Goal: Use online tool/utility: Utilize a website feature to perform a specific function

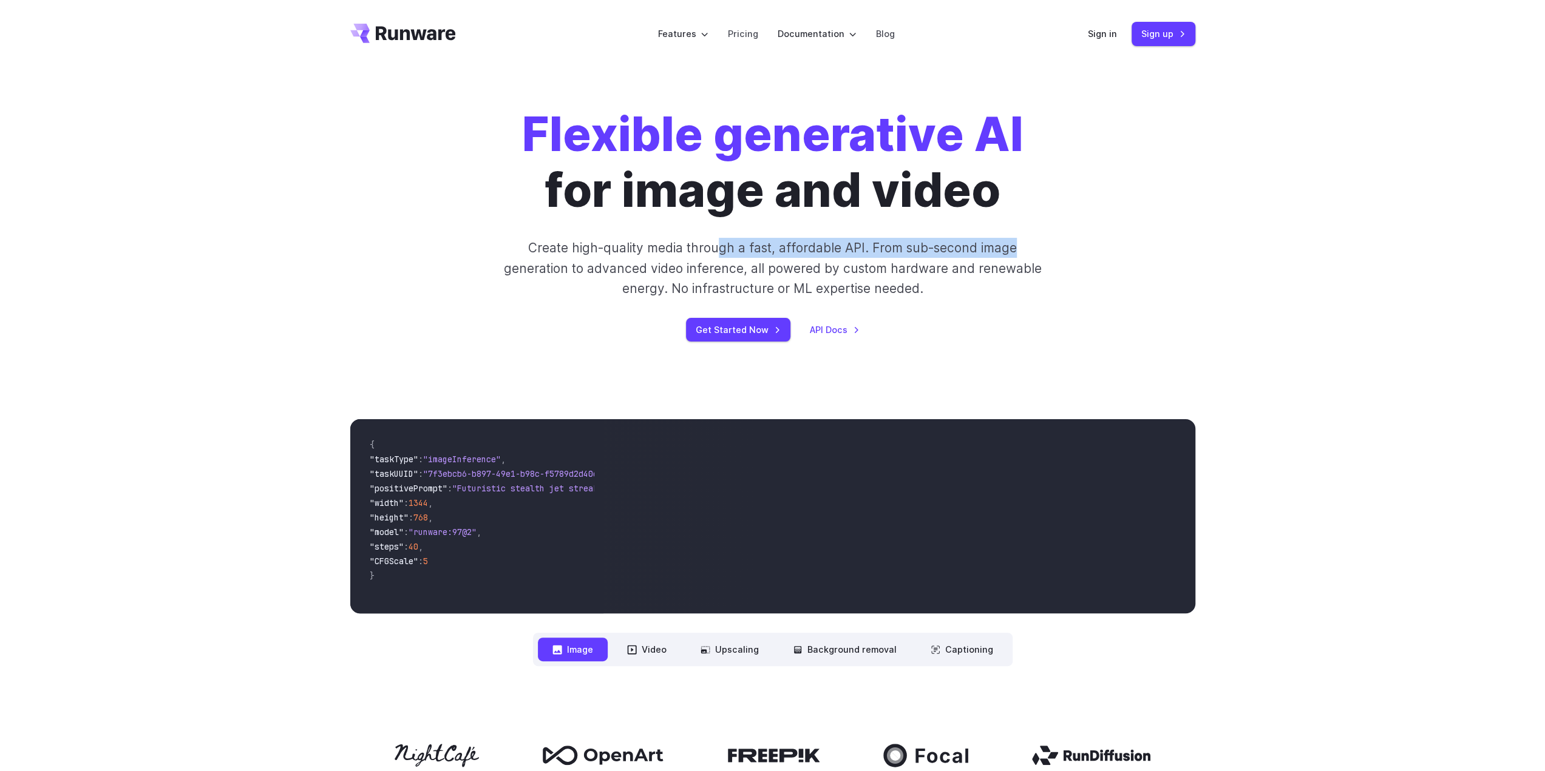
drag, startPoint x: 717, startPoint y: 248, endPoint x: 1052, endPoint y: 254, distance: 334.4
click at [1052, 254] on div "Flexible generative AI for image and video Create high-quality media through a …" at bounding box center [773, 224] width 676 height 235
click at [739, 33] on link "Pricing" at bounding box center [743, 34] width 30 height 14
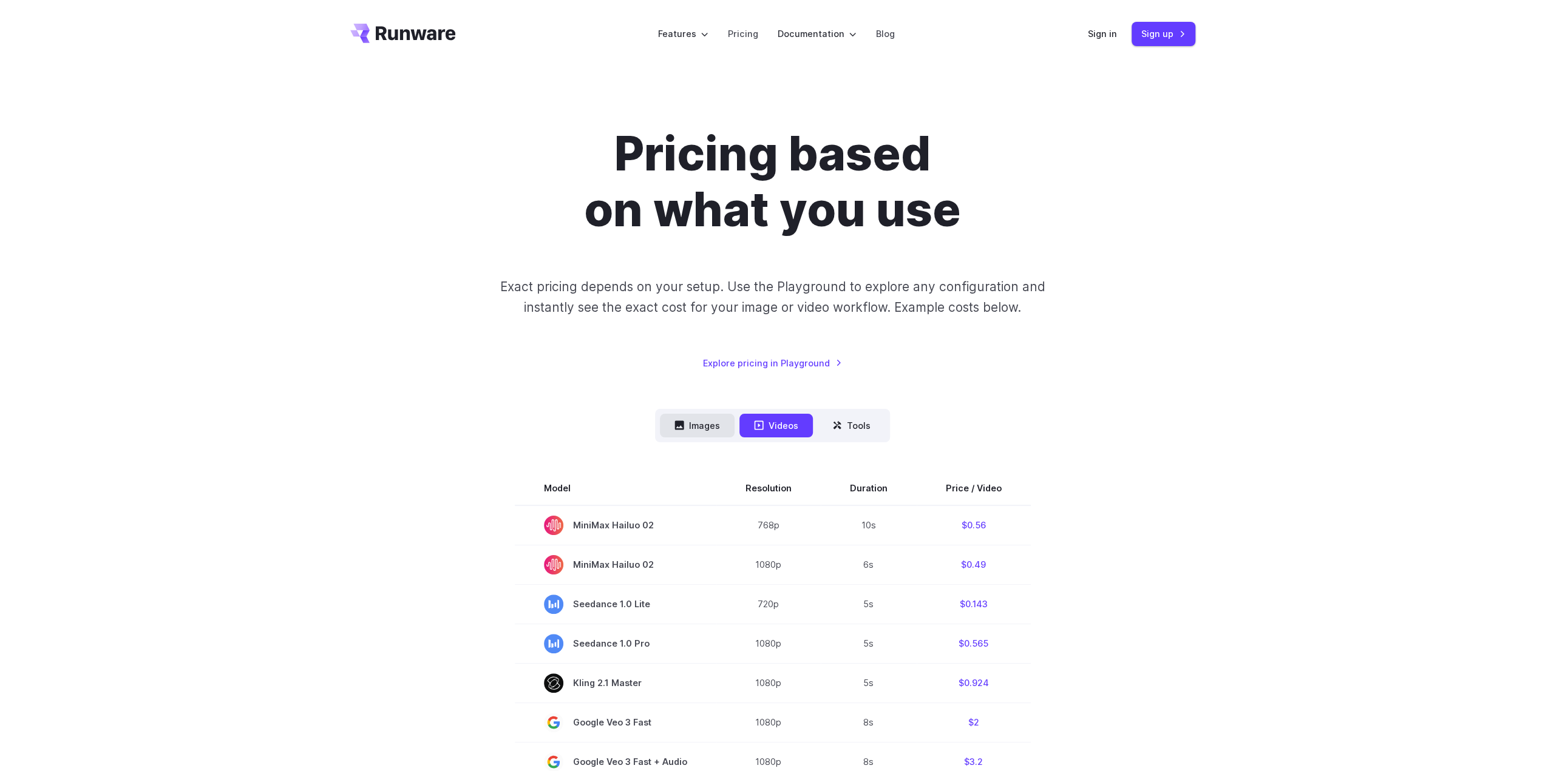
click at [715, 435] on button "Images" at bounding box center [697, 426] width 75 height 24
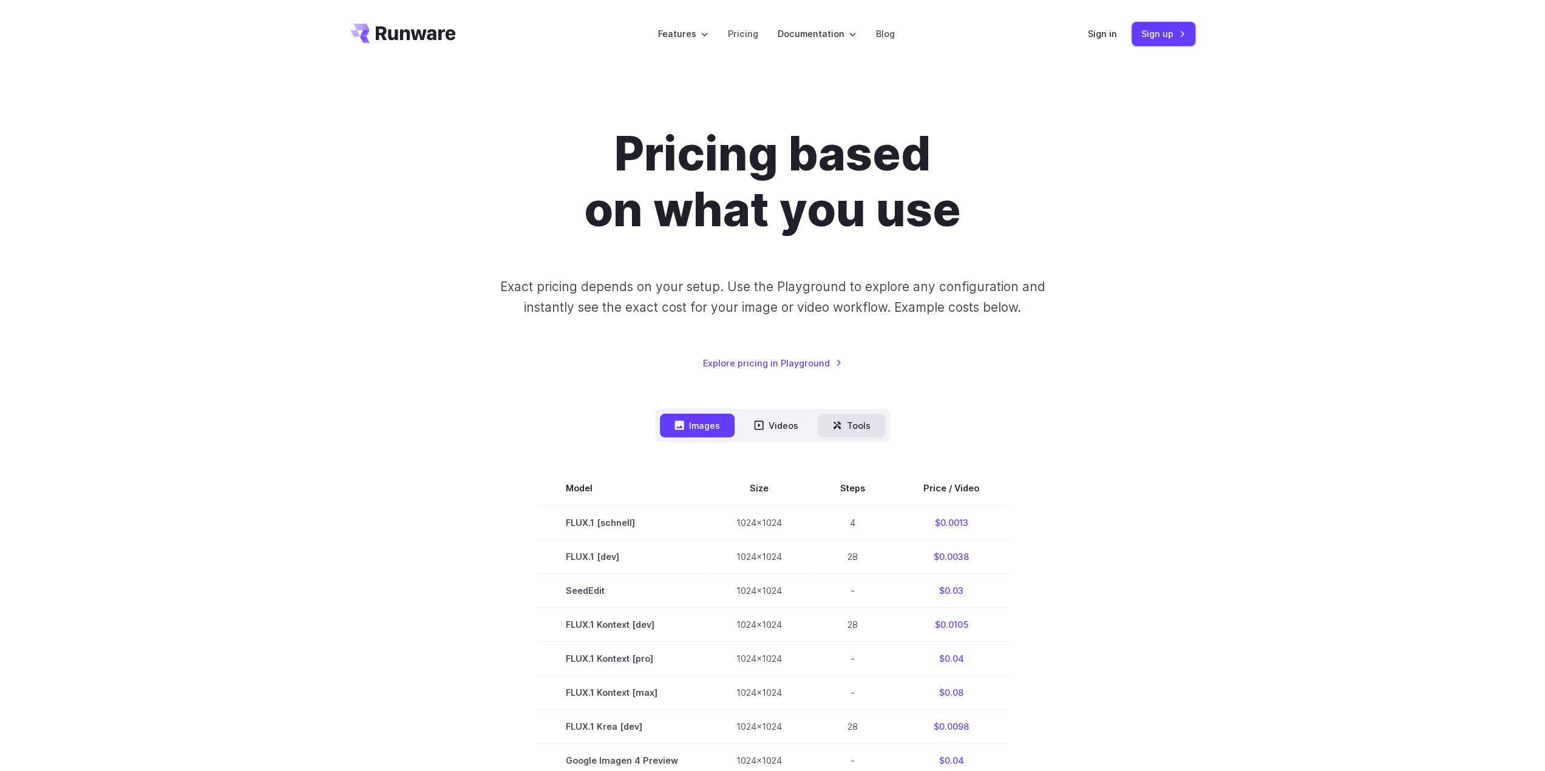
click at [852, 426] on button "Tools" at bounding box center [850, 426] width 67 height 24
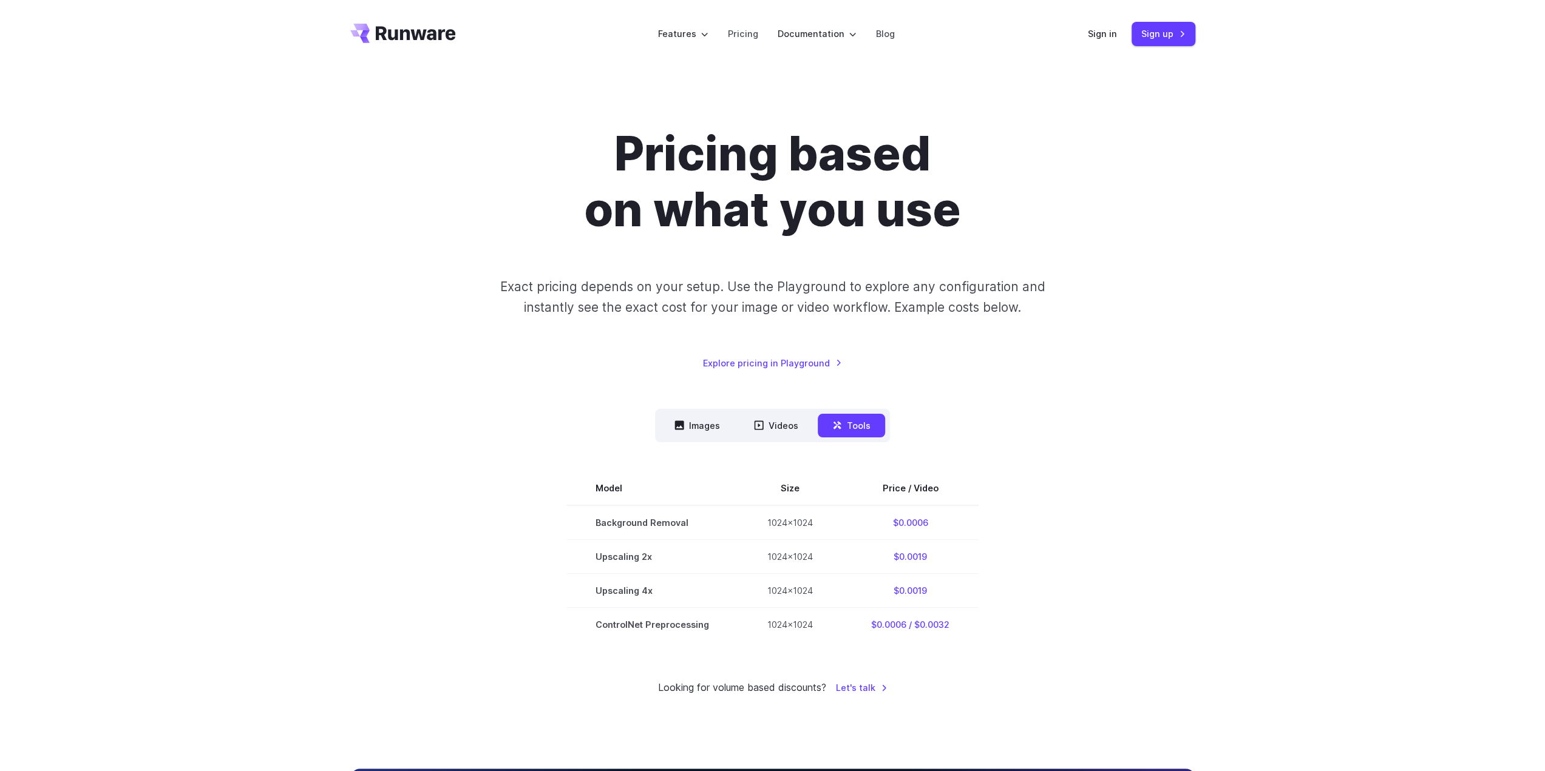
click at [699, 438] on nav "Images Videos Tools ****** ****** *****" at bounding box center [772, 425] width 235 height 33
click at [696, 422] on button "Images" at bounding box center [697, 426] width 75 height 24
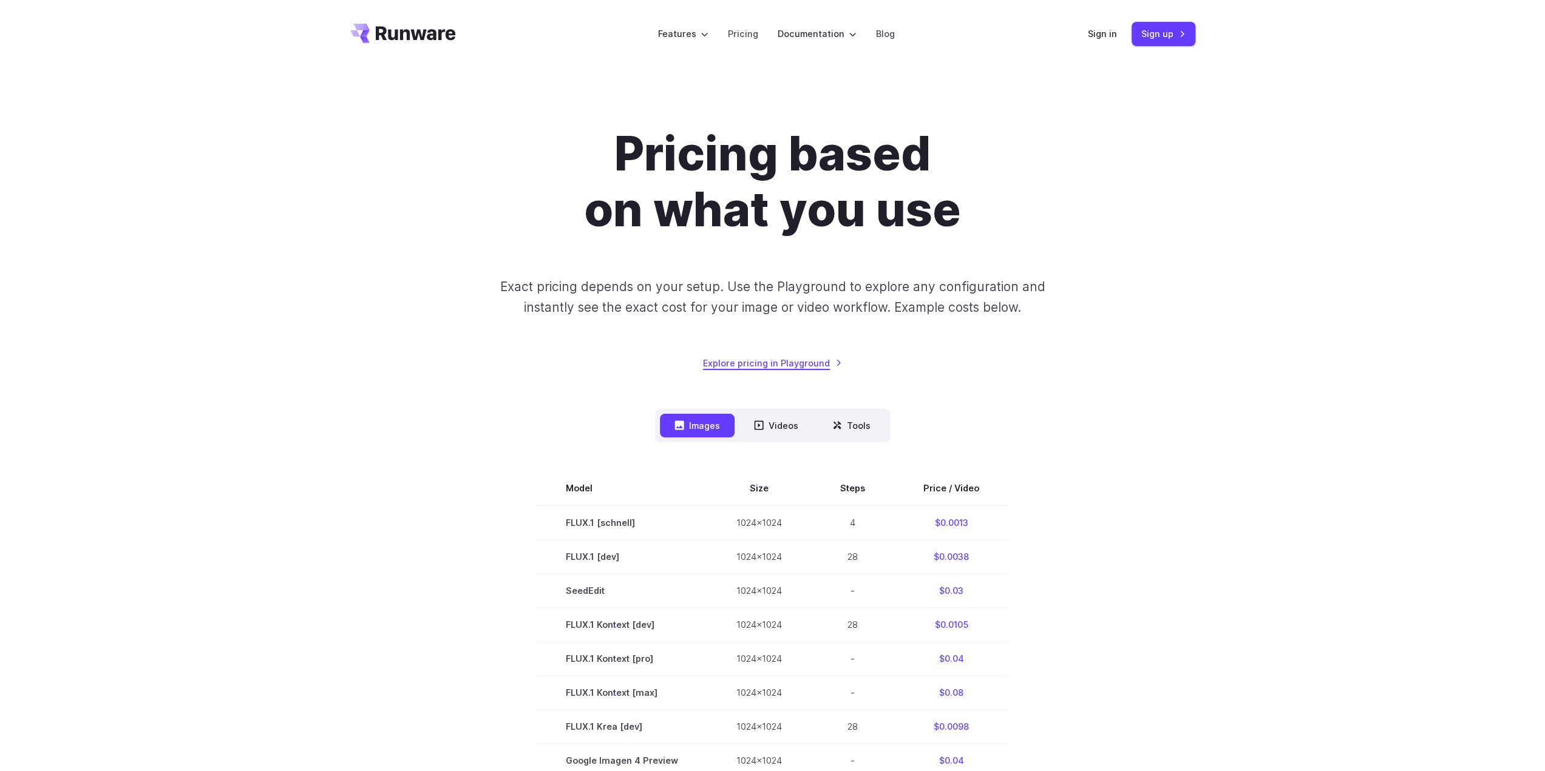
click at [757, 367] on link "Explore pricing in Playground" at bounding box center [772, 363] width 139 height 14
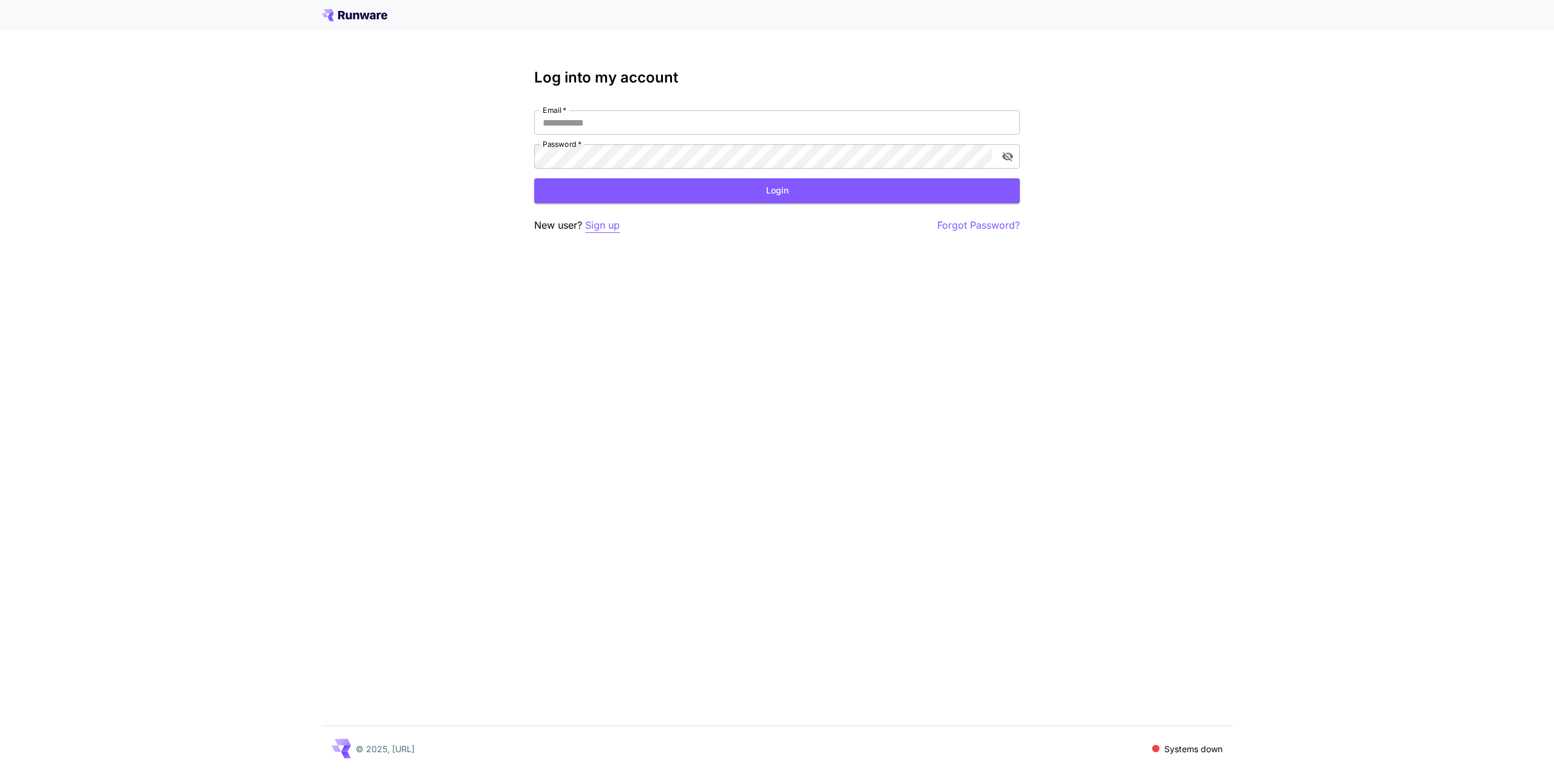
click at [612, 228] on p "Sign up" at bounding box center [602, 225] width 35 height 15
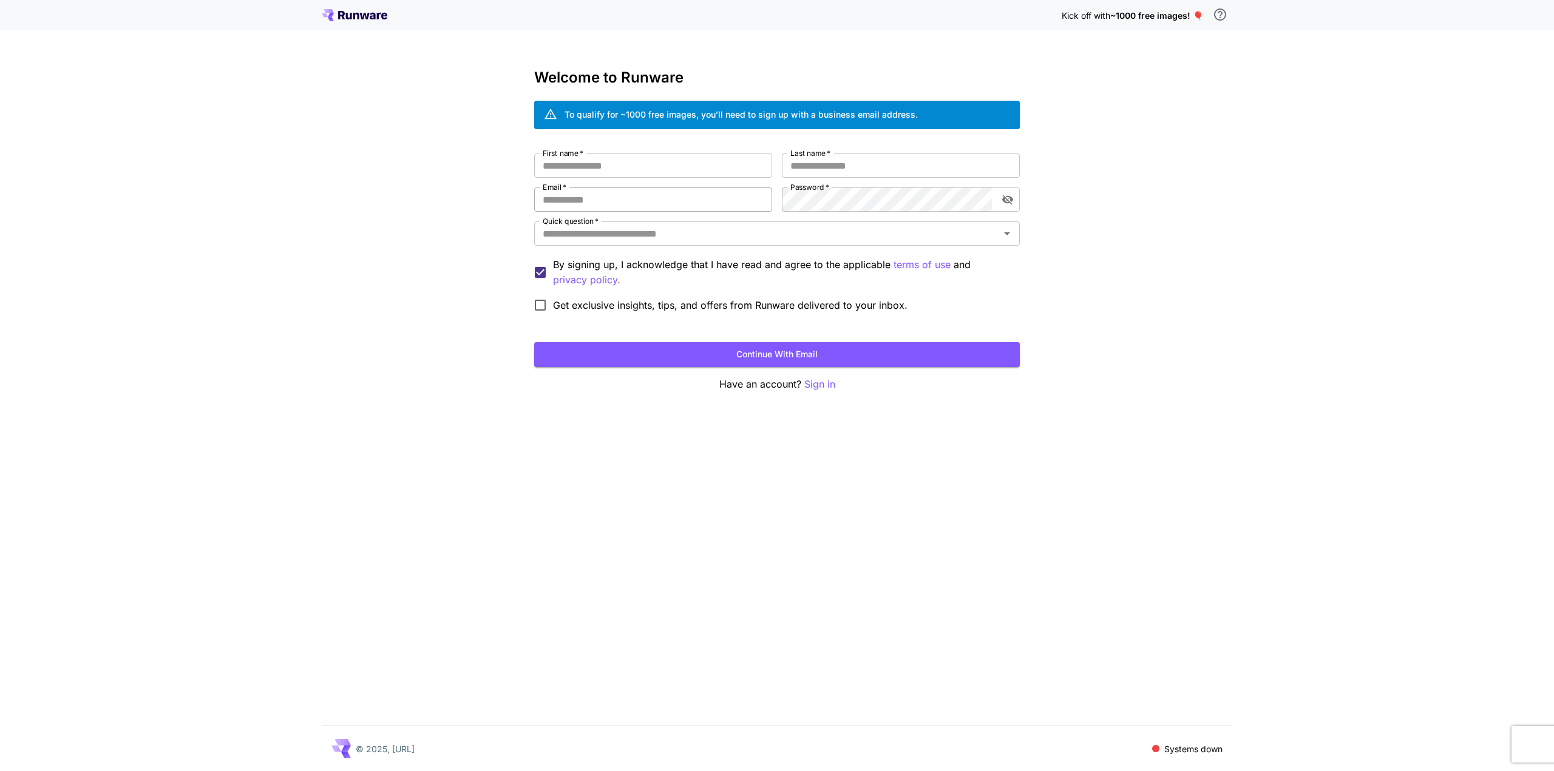
click at [649, 198] on input "Email   *" at bounding box center [653, 200] width 238 height 24
type input "**********"
click at [616, 169] on input "First name   *" at bounding box center [653, 166] width 238 height 24
click at [881, 169] on input "Last name   *" at bounding box center [901, 166] width 238 height 24
click at [614, 167] on input "First name   *" at bounding box center [653, 166] width 238 height 24
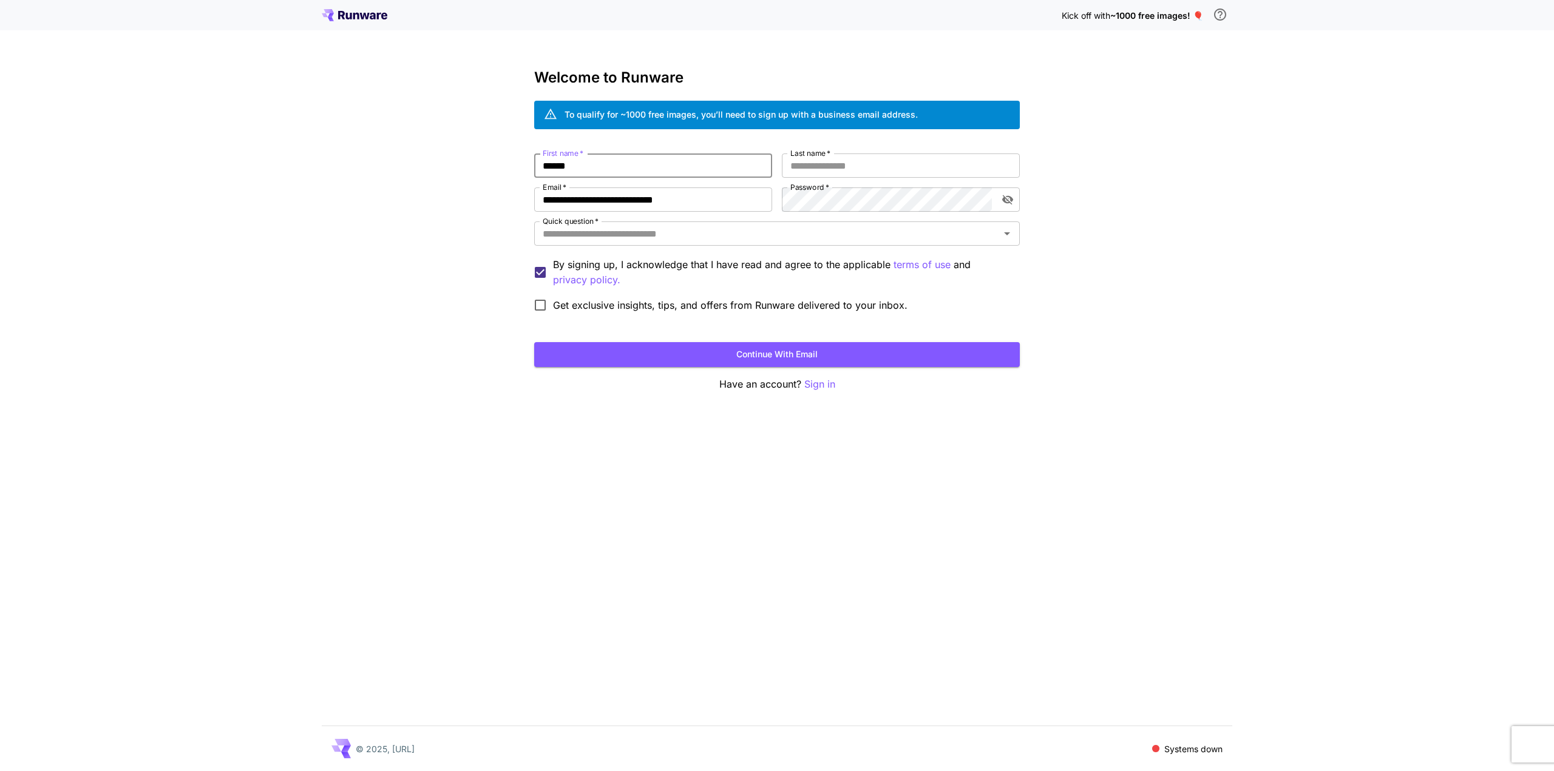
type input "******"
type input "**********"
click at [691, 229] on input "Quick question   *" at bounding box center [767, 233] width 458 height 17
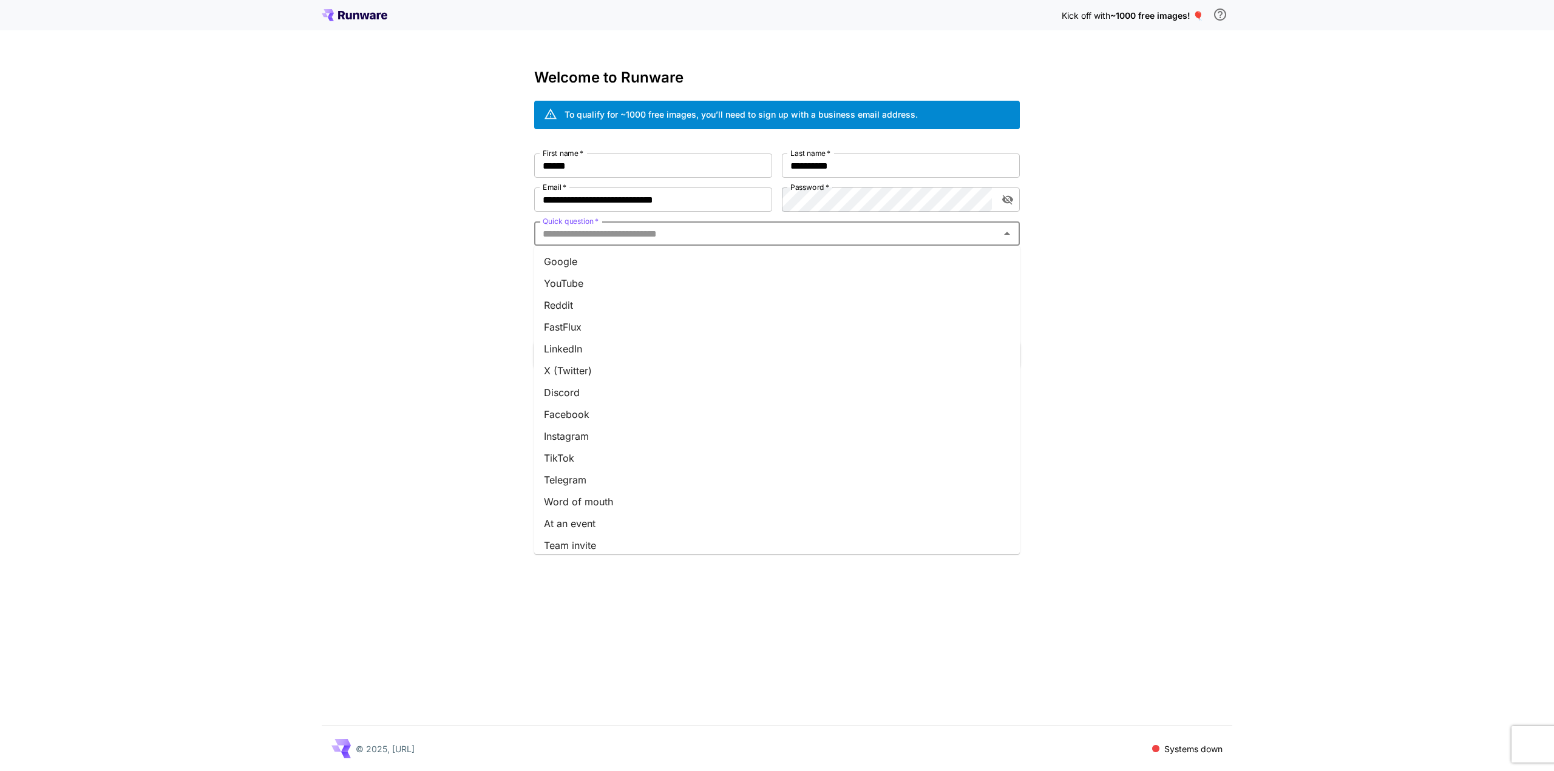
click at [676, 266] on li "Google" at bounding box center [777, 262] width 486 height 22
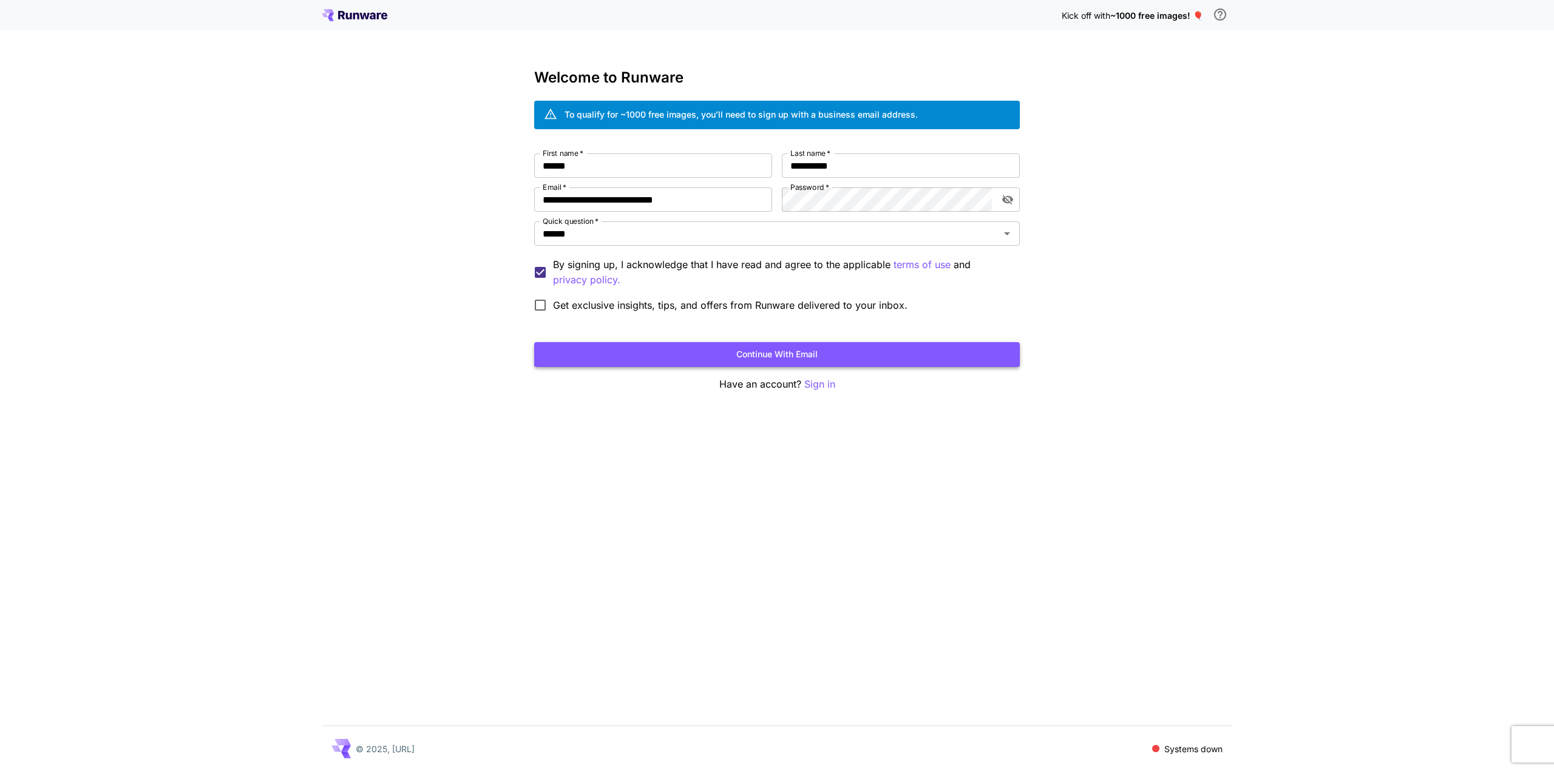
click at [631, 353] on button "Continue with email" at bounding box center [777, 354] width 486 height 25
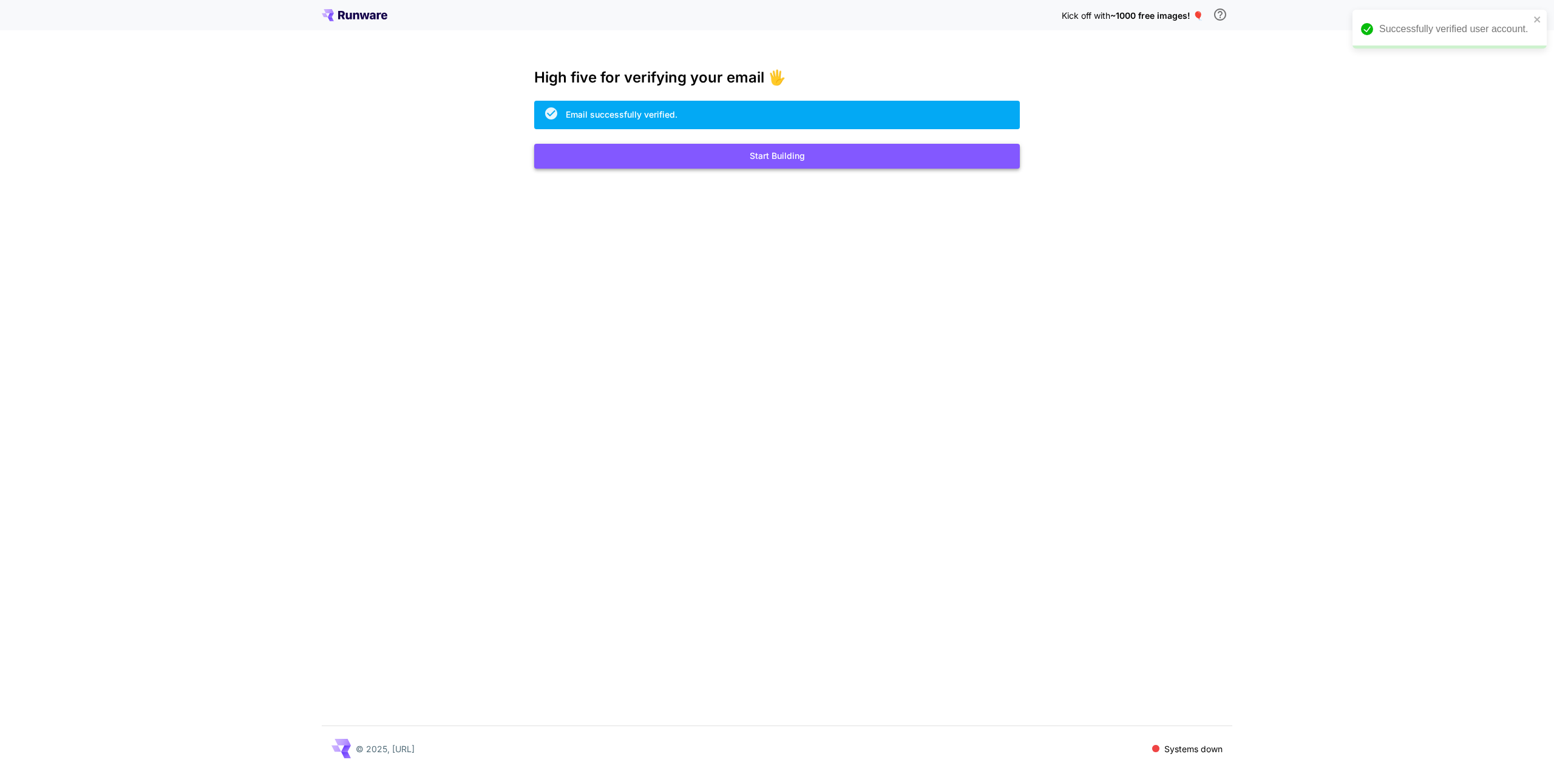
click at [800, 157] on button "Start Building" at bounding box center [777, 156] width 486 height 25
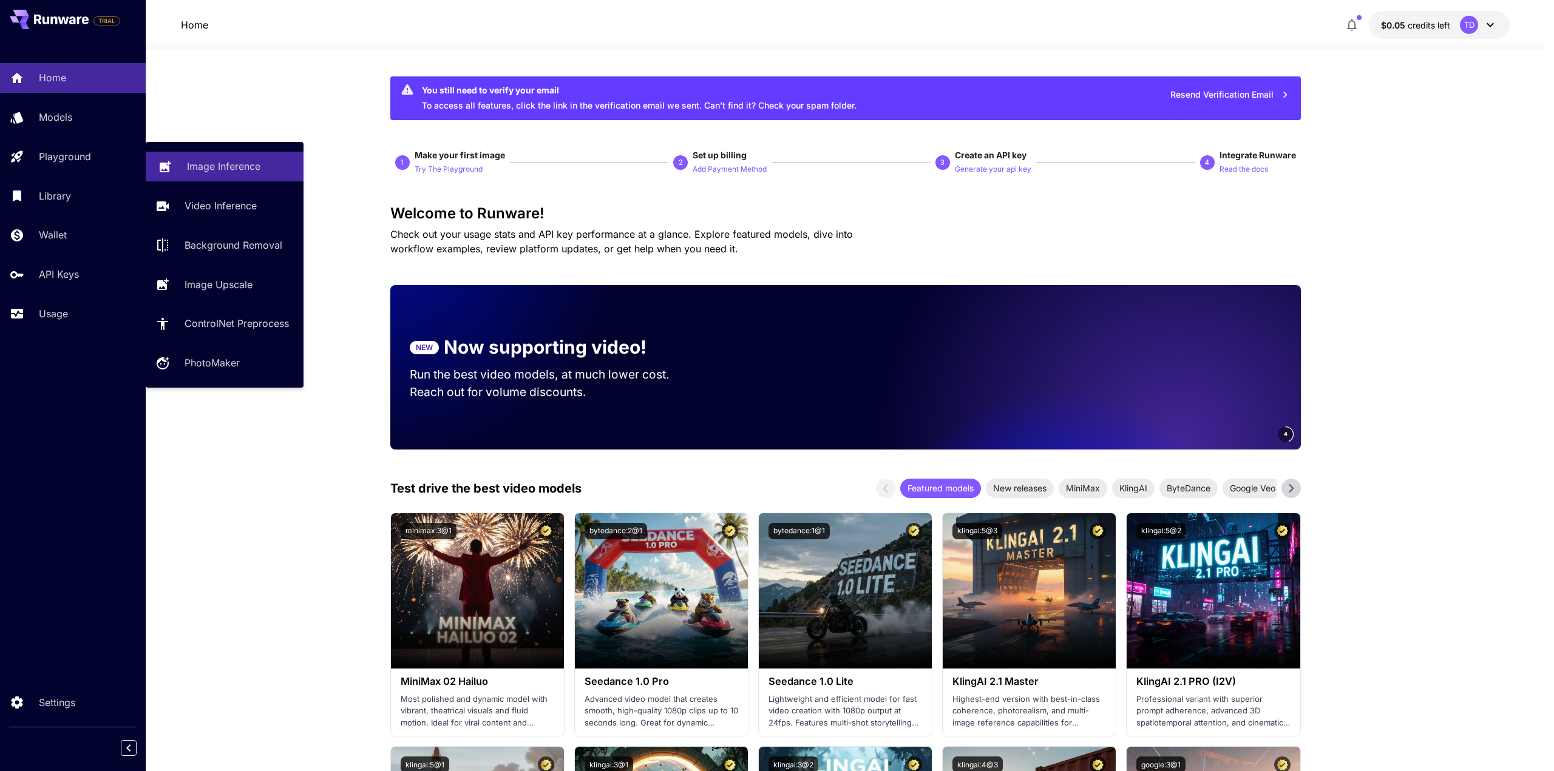
click at [248, 169] on p "Image Inference" at bounding box center [223, 166] width 73 height 15
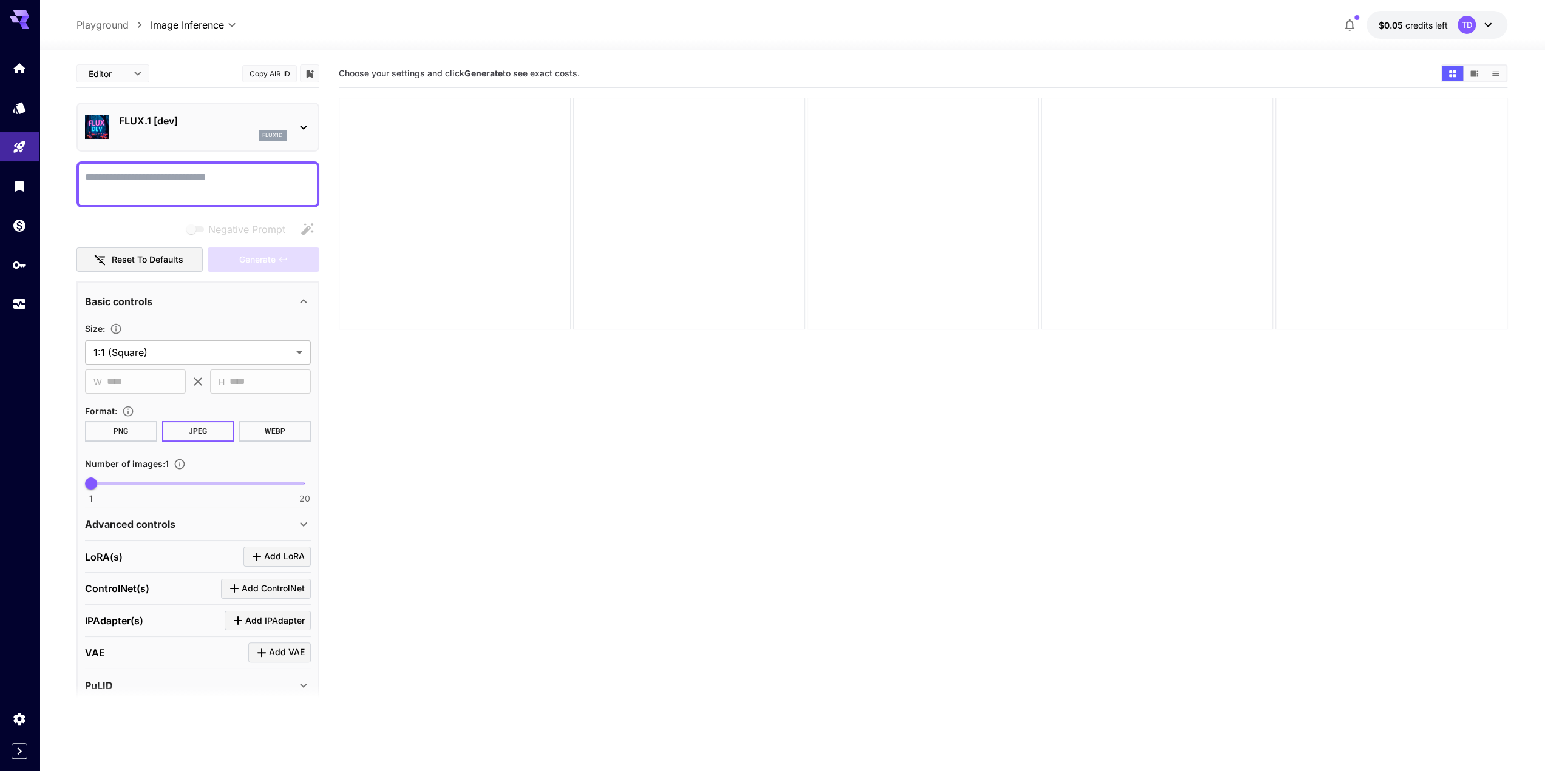
click at [307, 126] on icon at bounding box center [303, 127] width 15 height 15
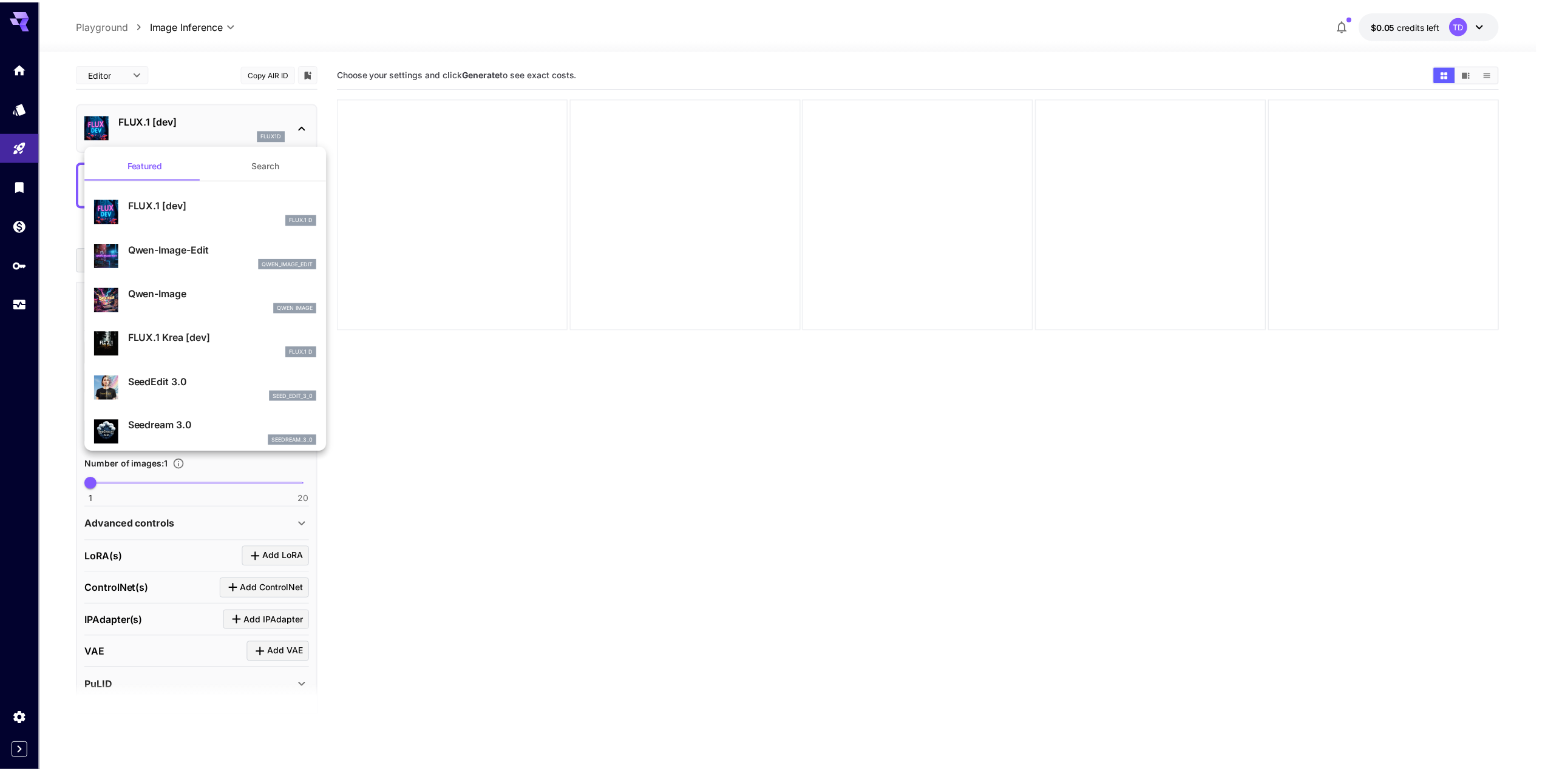
scroll to position [365, 0]
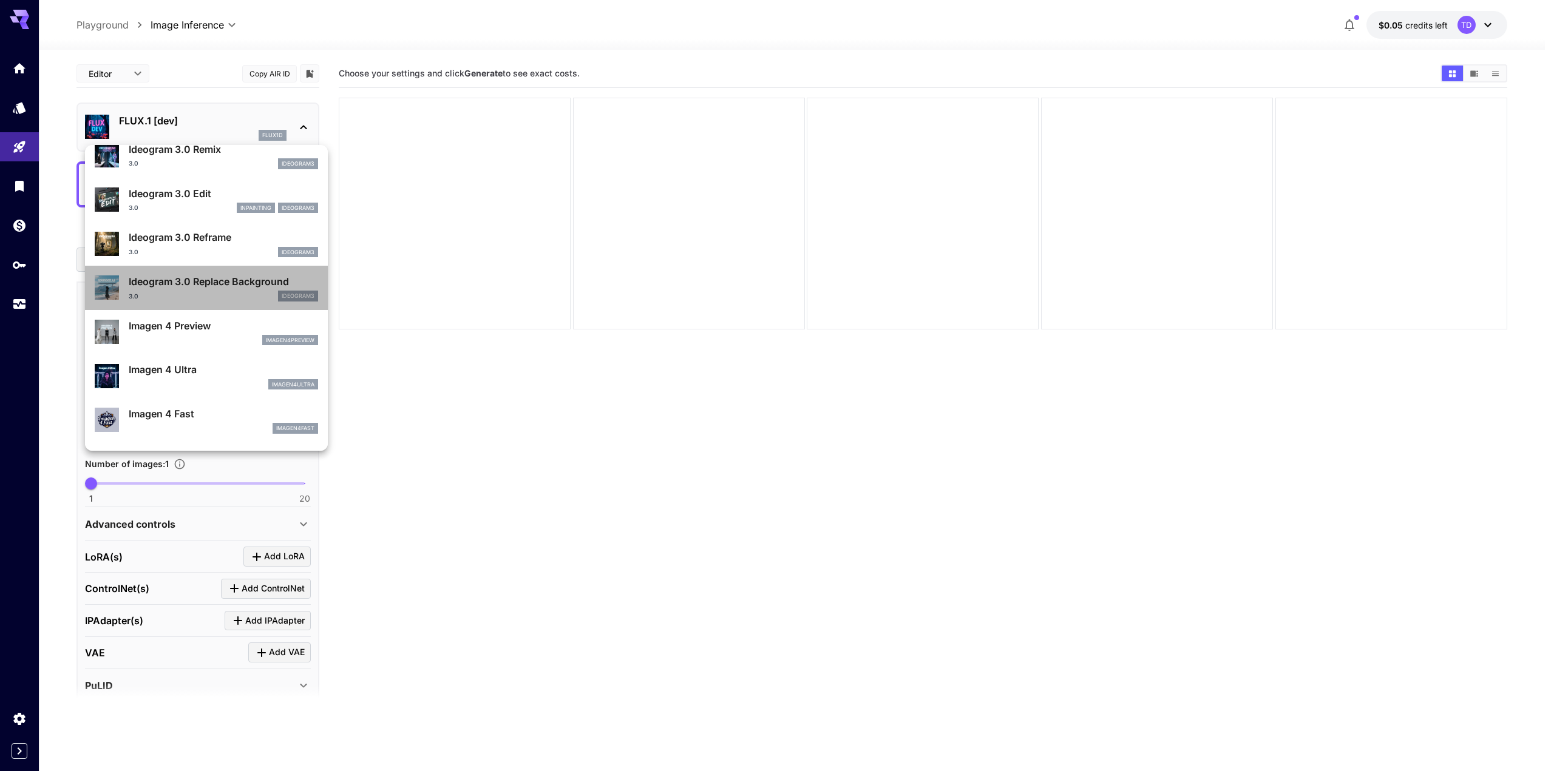
click at [211, 302] on div "Ideogram 3.0 Replace Background 3.0 ideogram3" at bounding box center [206, 287] width 223 height 37
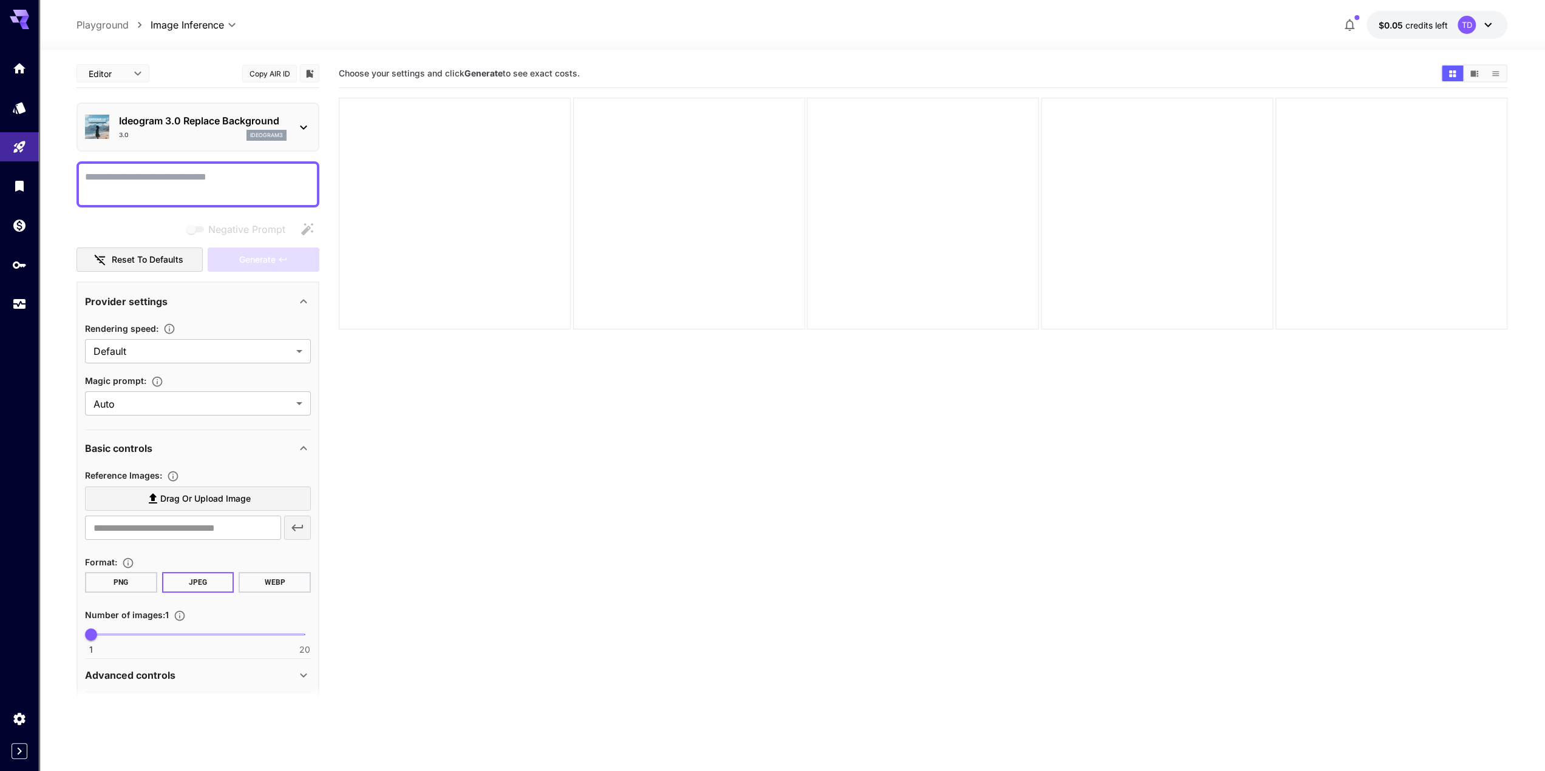
click at [201, 192] on textarea "Negative Prompt" at bounding box center [198, 184] width 226 height 29
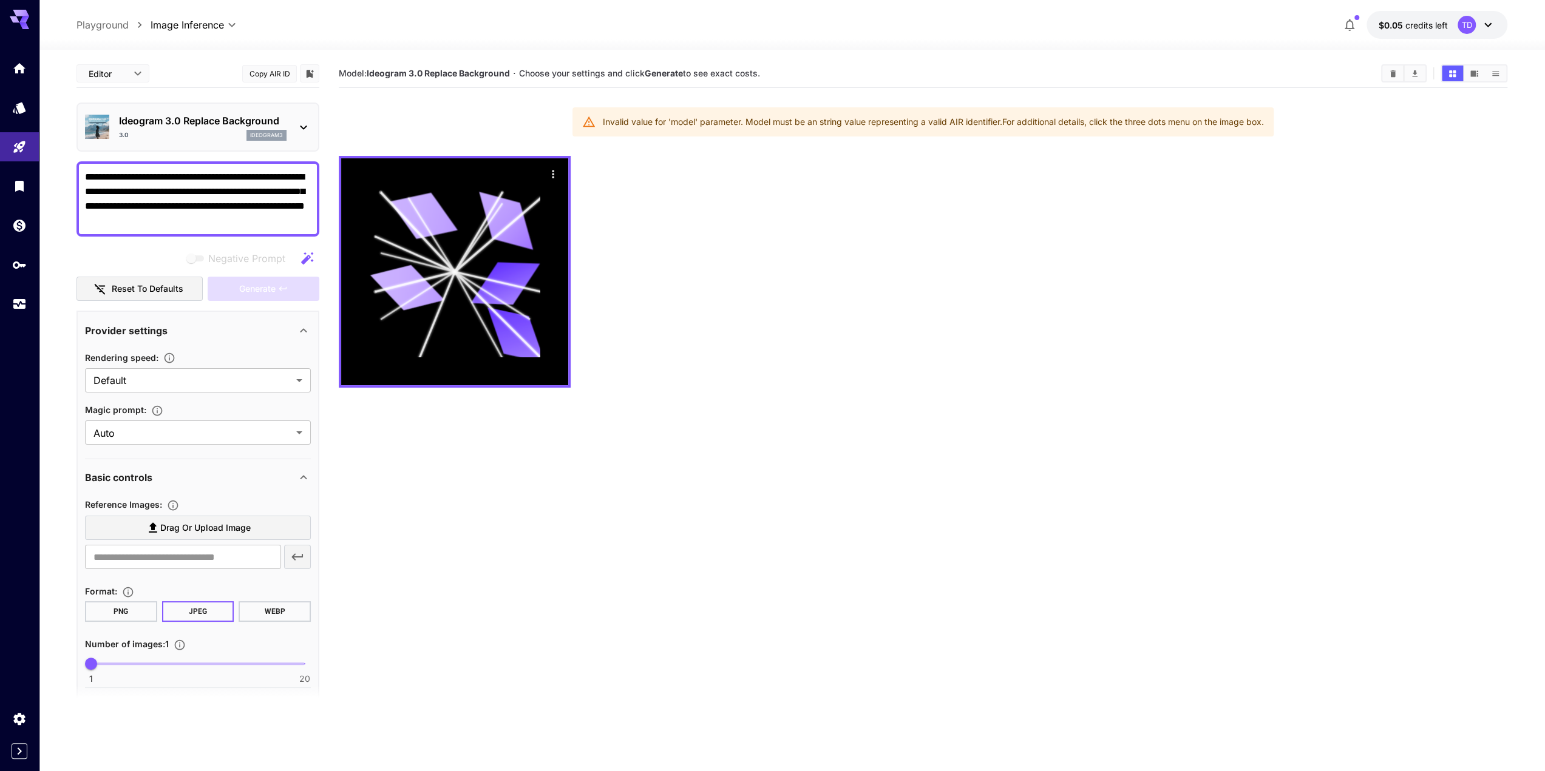
click at [212, 127] on p "Ideogram 3.0 Replace Background" at bounding box center [203, 120] width 168 height 15
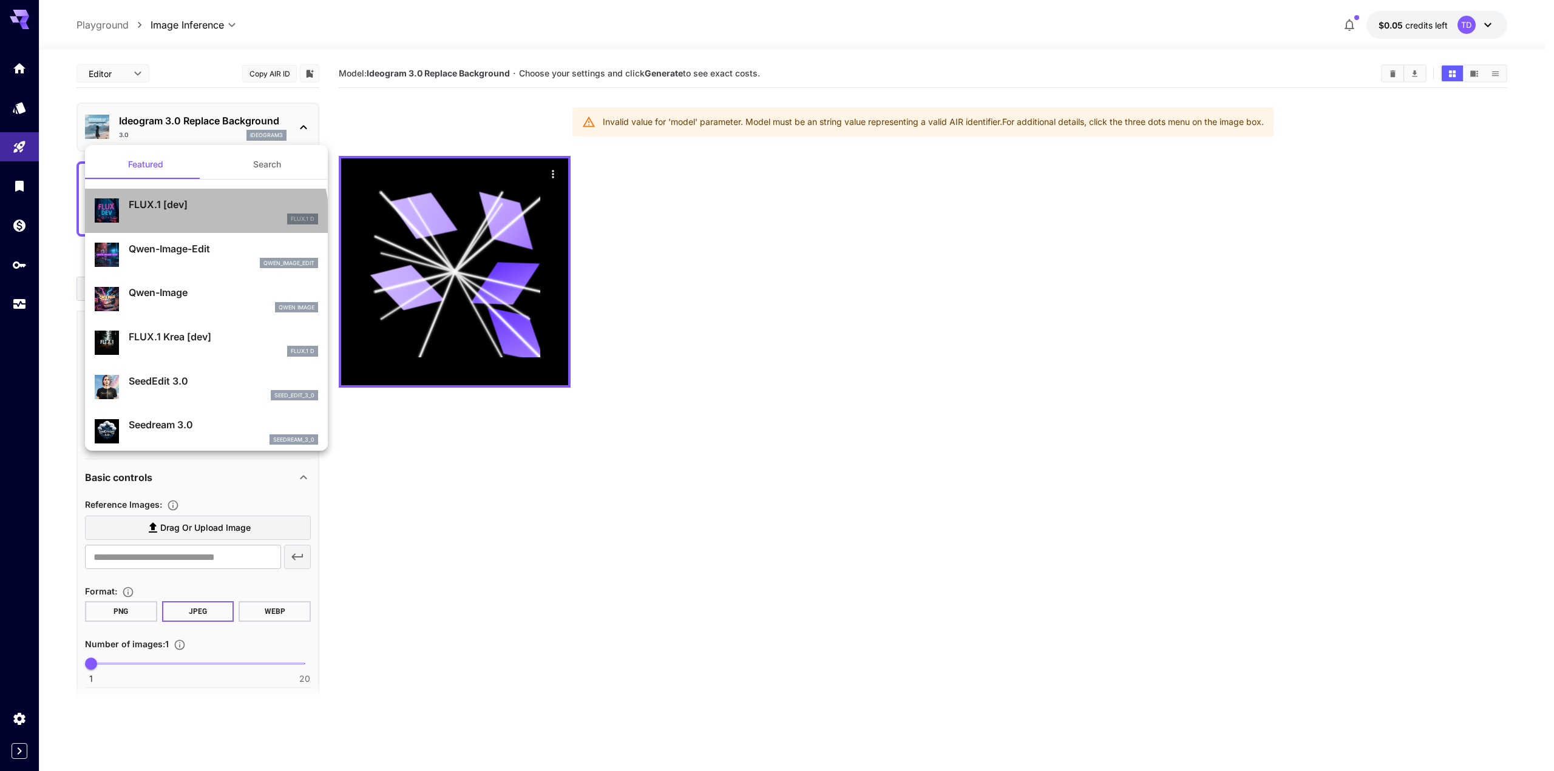
click at [205, 217] on div "FLUX.1 D" at bounding box center [223, 219] width 189 height 11
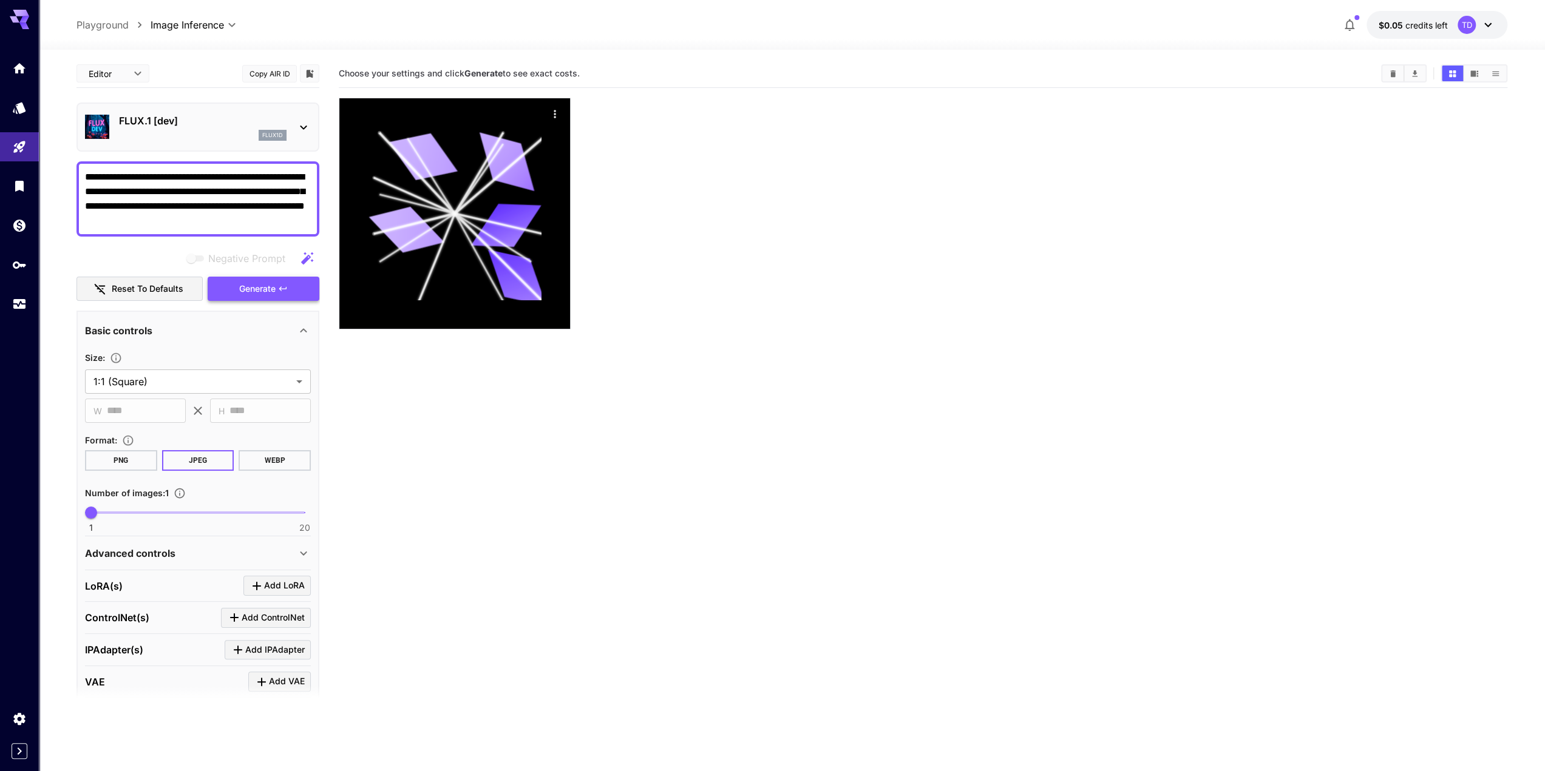
click at [257, 288] on span "Generate" at bounding box center [257, 289] width 36 height 15
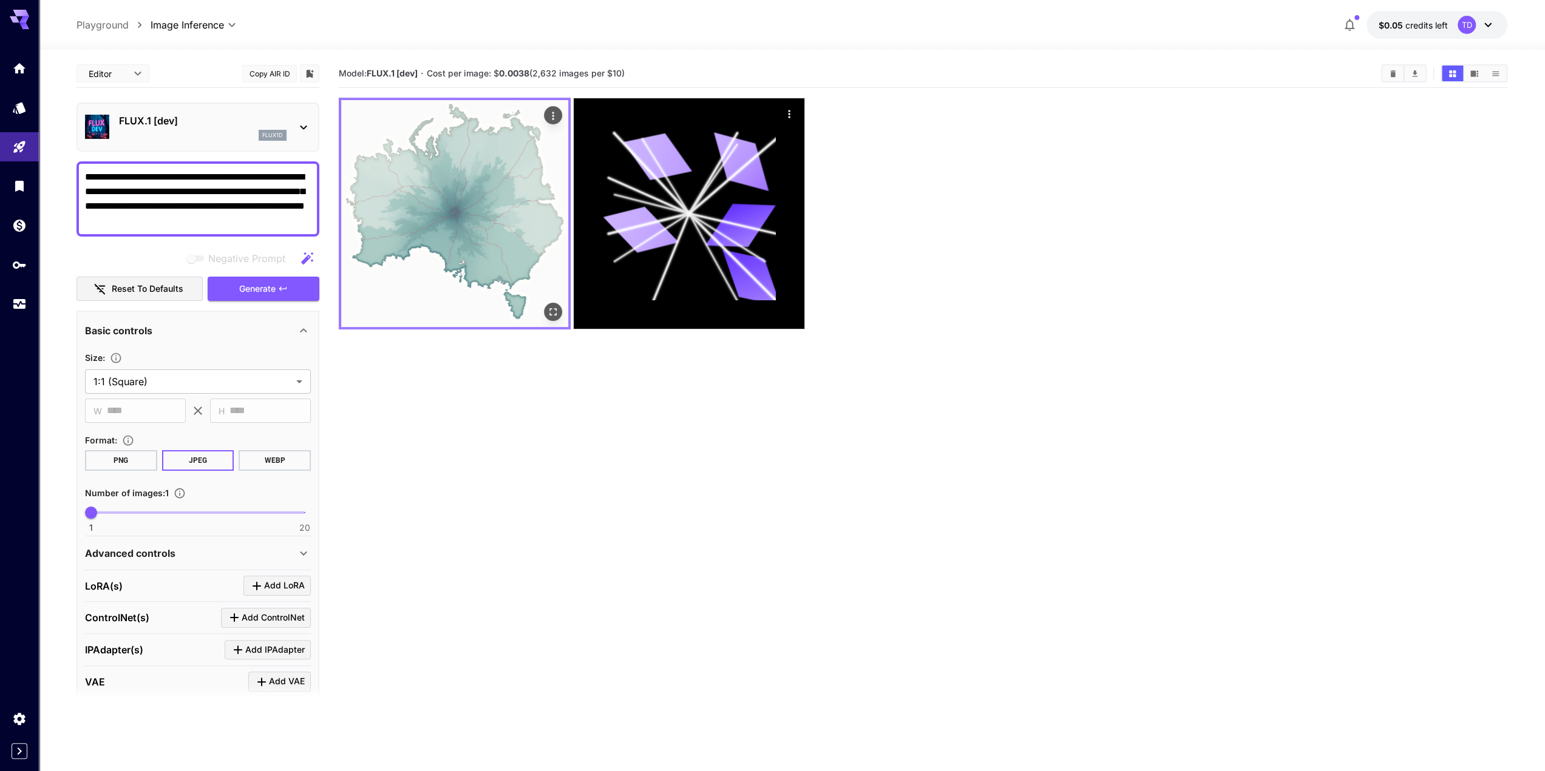
click at [450, 218] on img at bounding box center [454, 213] width 227 height 227
click at [558, 309] on icon "Open in fullscreen" at bounding box center [553, 312] width 12 height 12
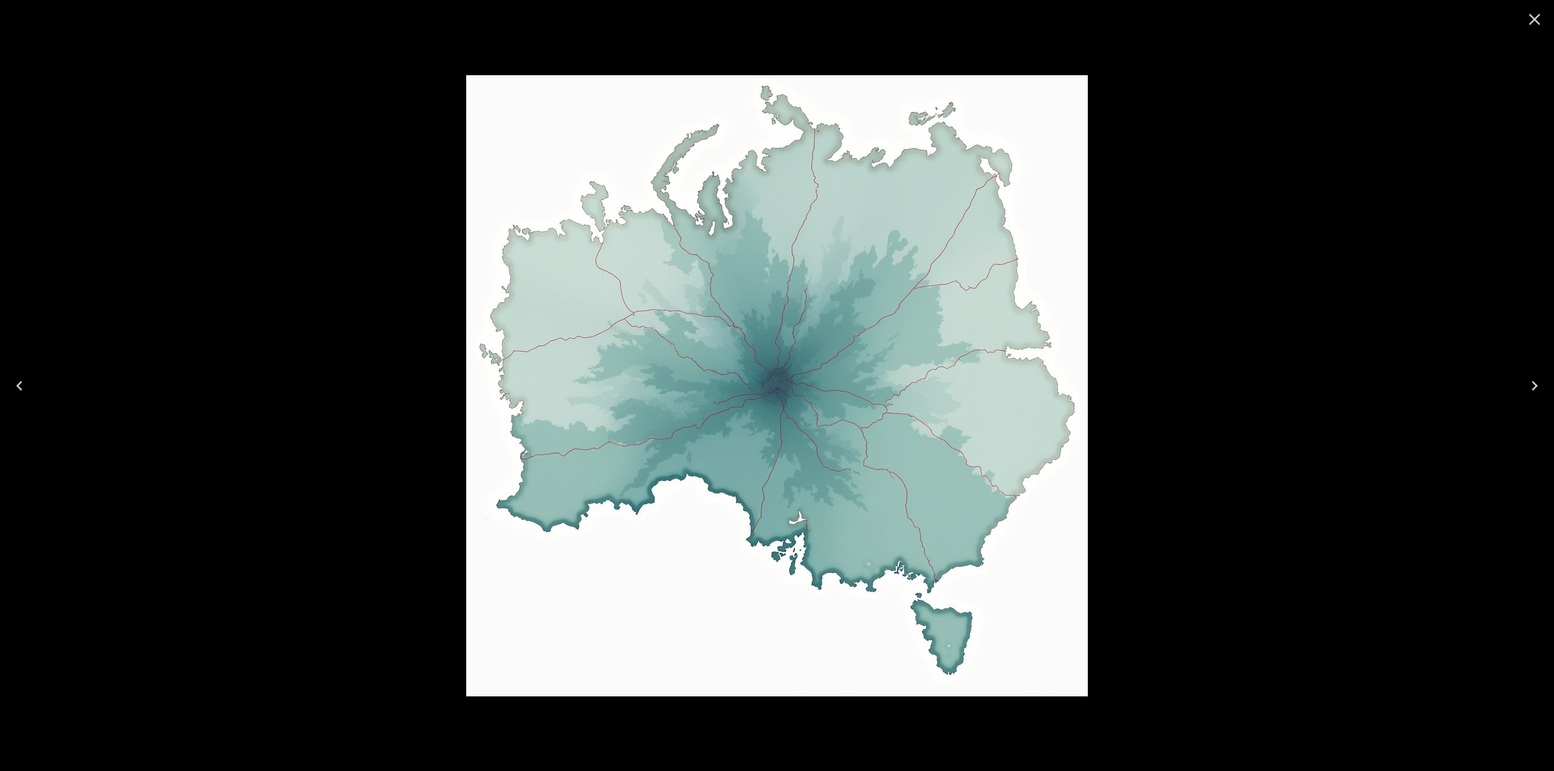
click at [1535, 22] on icon "Close" at bounding box center [1534, 19] width 19 height 19
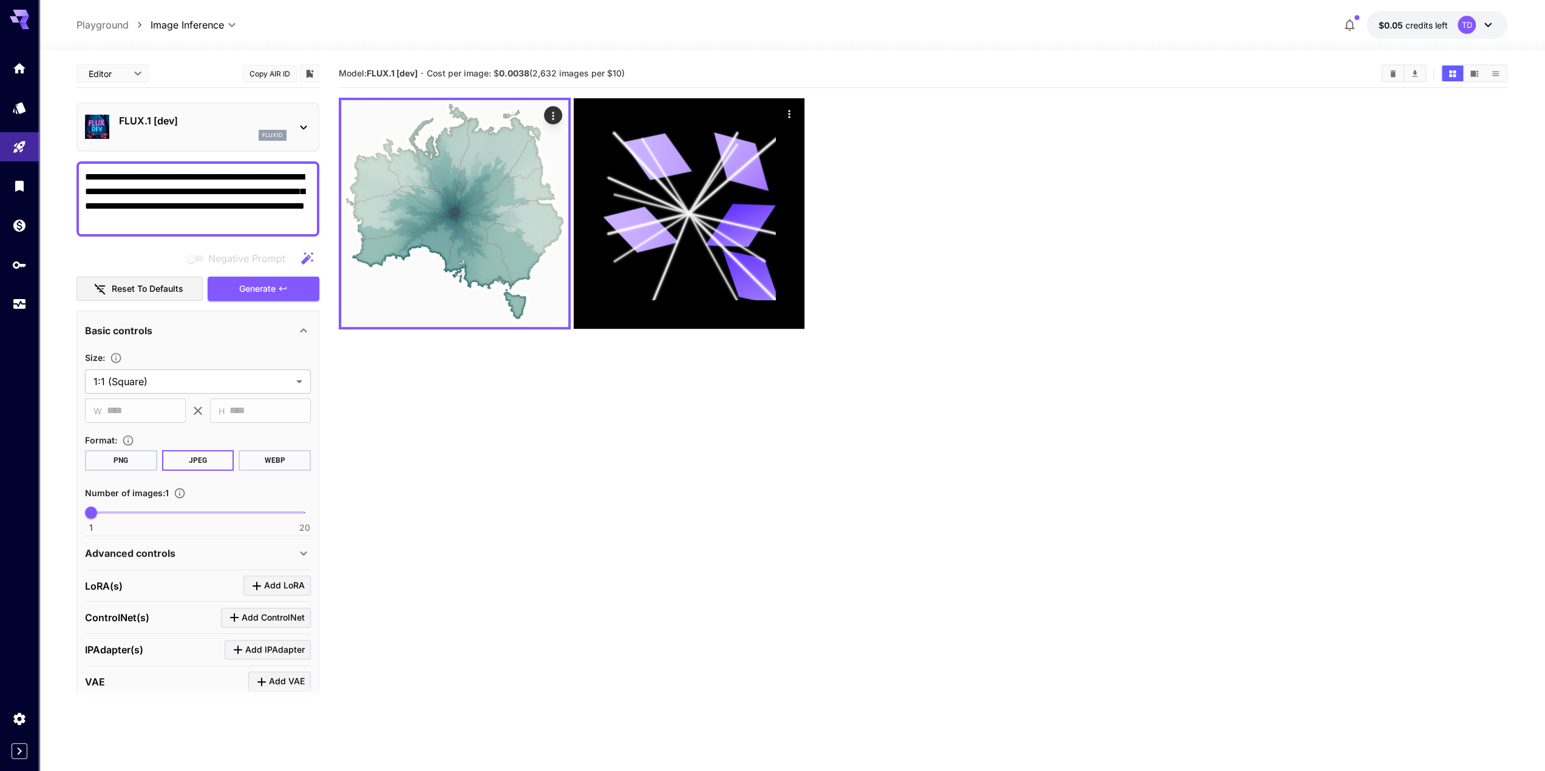
click at [280, 217] on textarea "**********" at bounding box center [198, 199] width 226 height 58
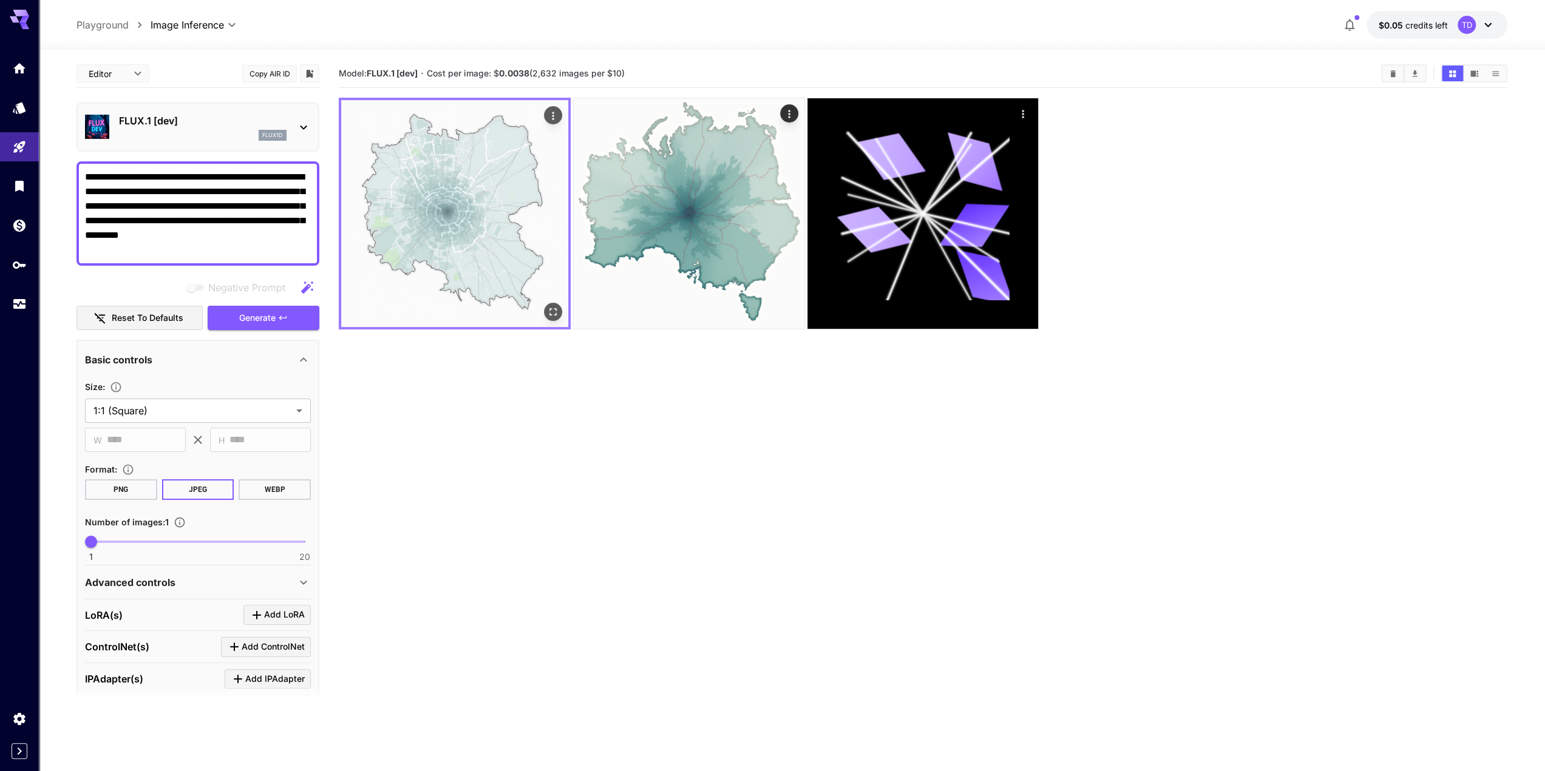
type textarea "**********"
click at [477, 211] on img at bounding box center [454, 213] width 227 height 227
click at [549, 311] on icon "Open in fullscreen" at bounding box center [553, 312] width 12 height 12
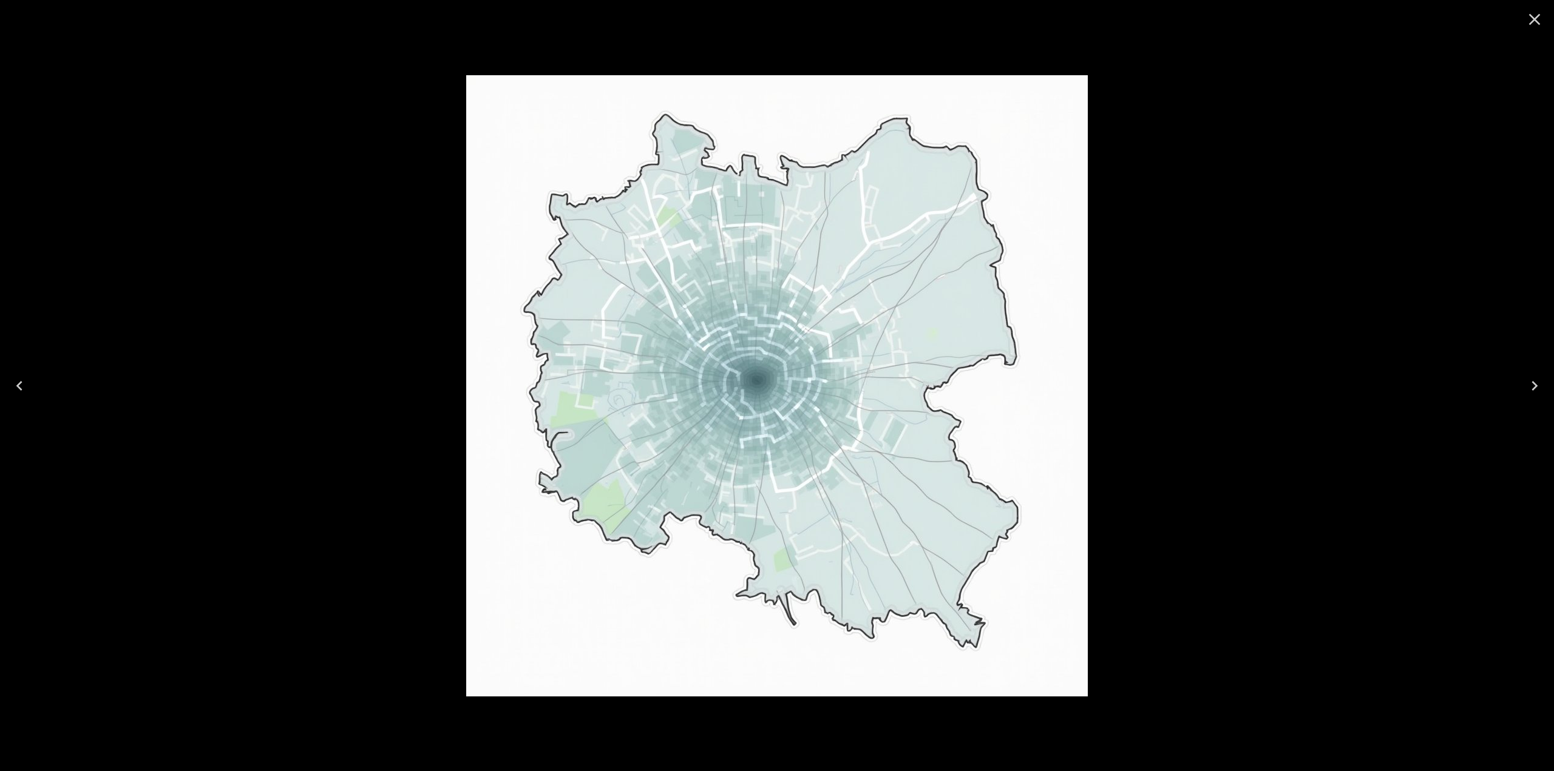
click at [1535, 22] on icon "Close" at bounding box center [1534, 19] width 19 height 19
